Goal: Find specific page/section: Find specific page/section

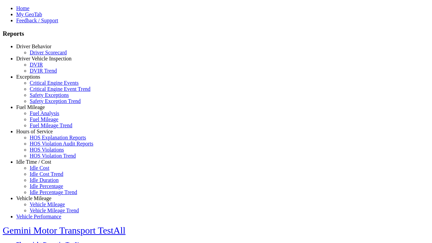
click at [39, 165] on link "Idle Time / Cost" at bounding box center [33, 162] width 35 height 6
click at [44, 177] on link "Idle Cost Trend" at bounding box center [47, 174] width 34 height 6
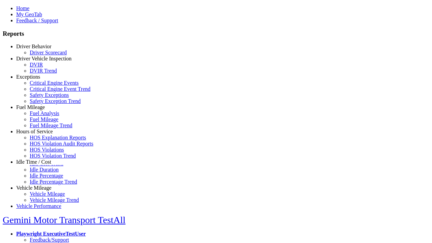
scroll to position [1, 0]
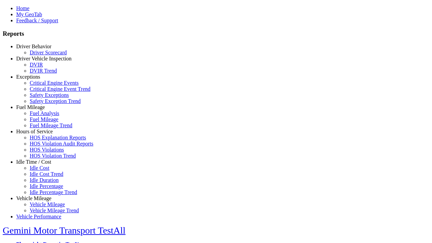
type input "**********"
